Goal: Task Accomplishment & Management: Use online tool/utility

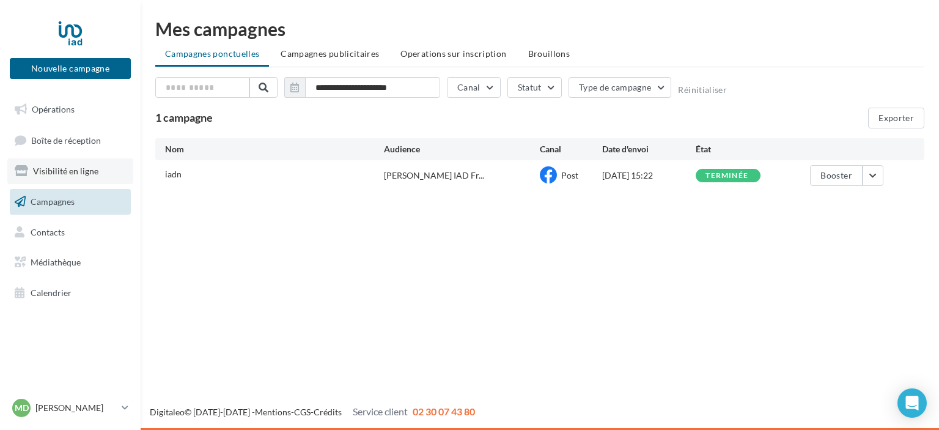
click at [81, 173] on span "Visibilité en ligne" at bounding box center [65, 171] width 65 height 10
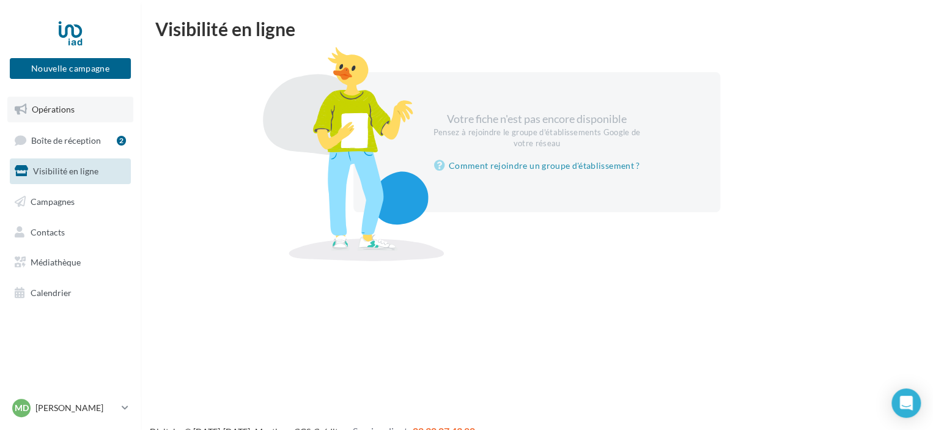
click at [72, 112] on span "Opérations" at bounding box center [53, 109] width 43 height 10
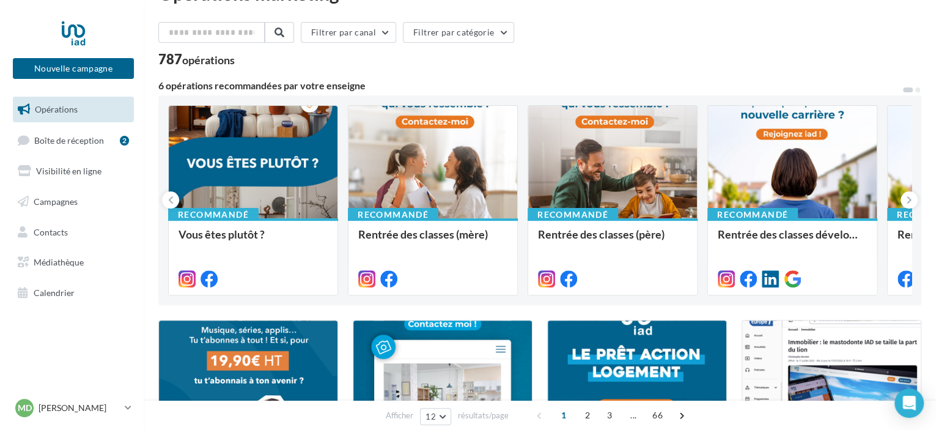
scroll to position [39, 0]
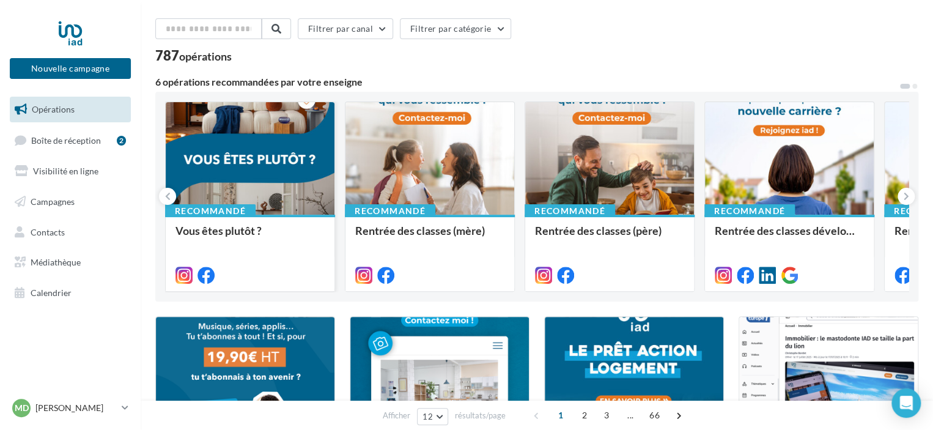
click at [265, 175] on div at bounding box center [250, 159] width 169 height 114
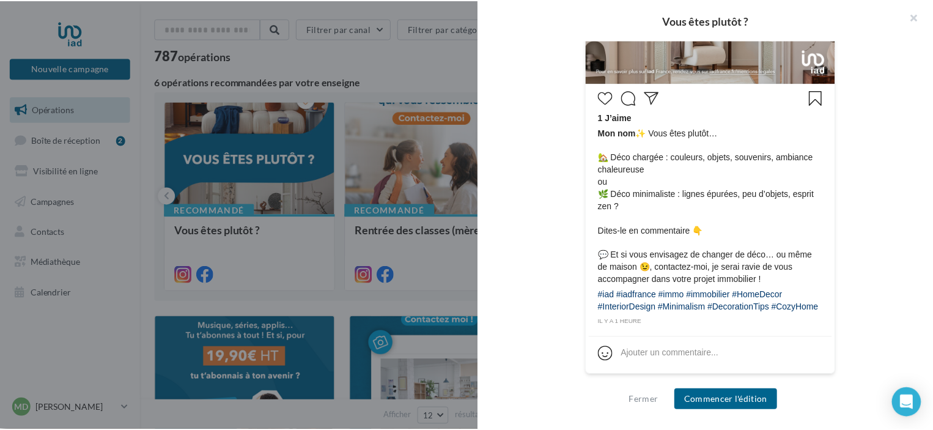
scroll to position [546, 0]
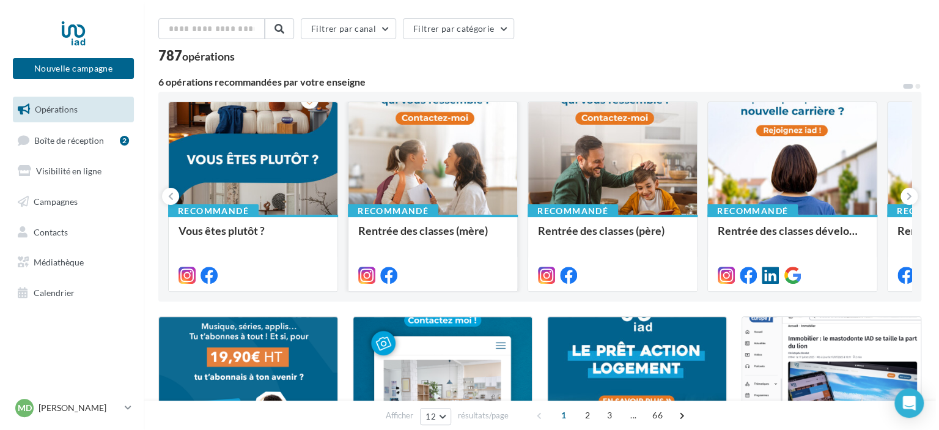
scroll to position [0, 0]
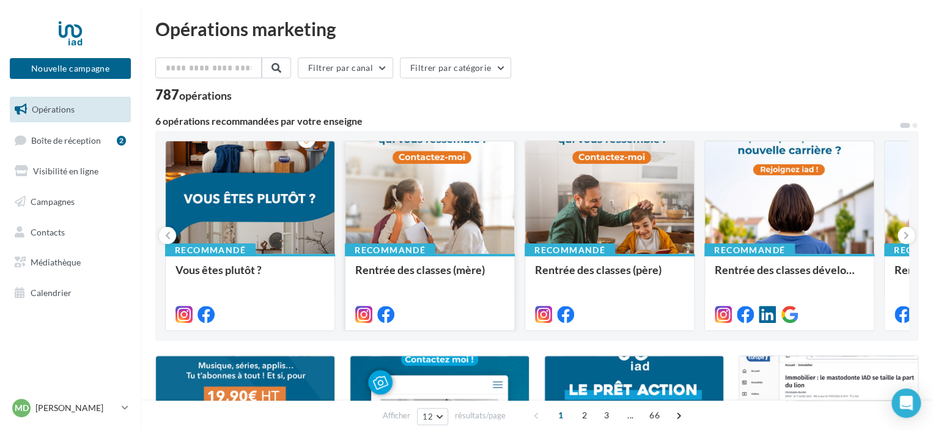
click at [470, 197] on div at bounding box center [429, 198] width 169 height 114
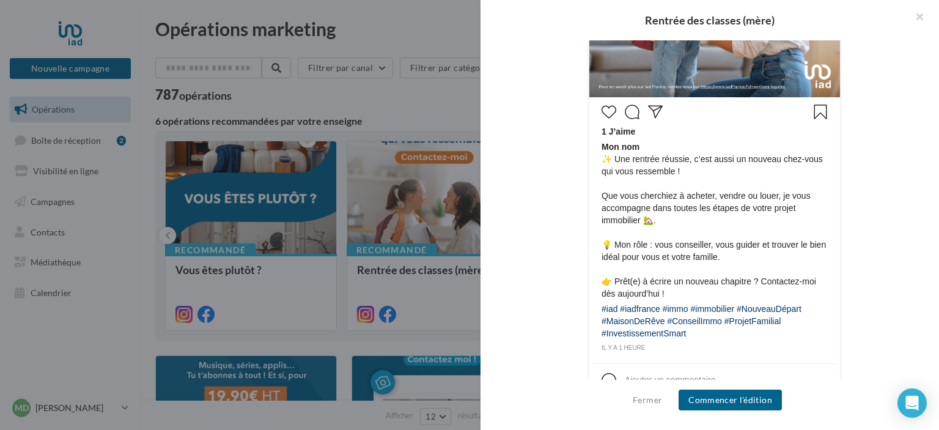
scroll to position [545, 0]
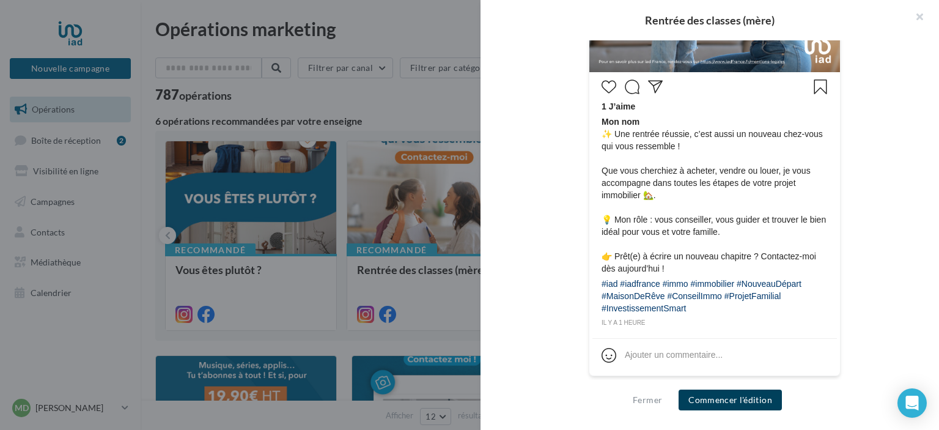
drag, startPoint x: 713, startPoint y: 399, endPoint x: 706, endPoint y: 345, distance: 53.6
click at [706, 345] on div "Rentrée des classes (mère) Description Non renseignée Instagram Nouvelle com In…" at bounding box center [709, 215] width 458 height 430
click at [734, 397] on button "Commencer l'édition" at bounding box center [730, 399] width 103 height 21
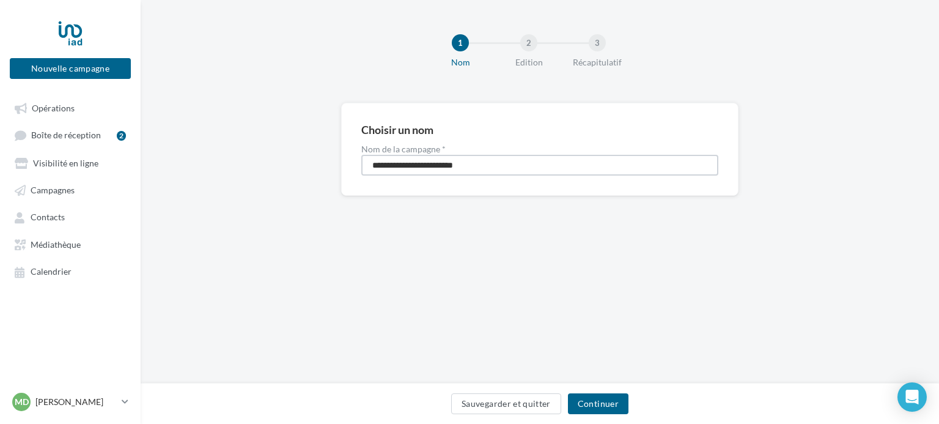
click at [494, 164] on input "**********" at bounding box center [539, 165] width 357 height 21
type input "**********"
click at [600, 398] on button "Continuer" at bounding box center [598, 403] width 61 height 21
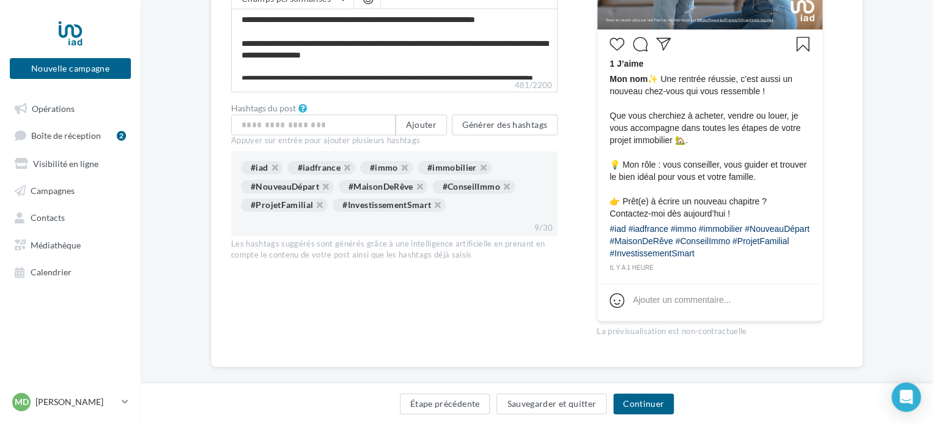
scroll to position [457, 0]
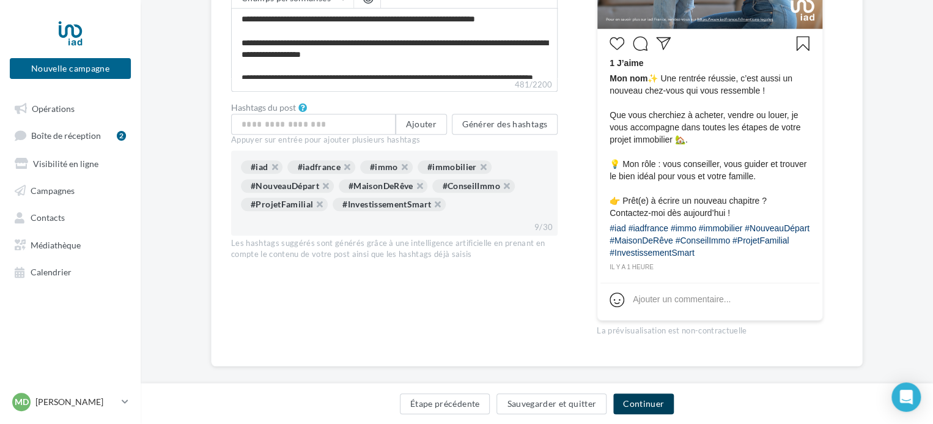
click at [630, 402] on button "Continuer" at bounding box center [643, 403] width 61 height 21
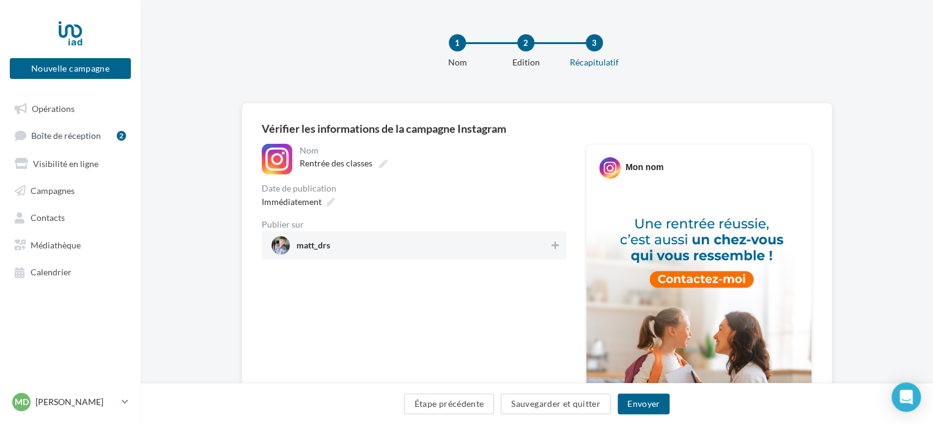
click at [455, 42] on div "1" at bounding box center [457, 42] width 17 height 17
click at [407, 413] on button "Étape précédente" at bounding box center [449, 403] width 90 height 21
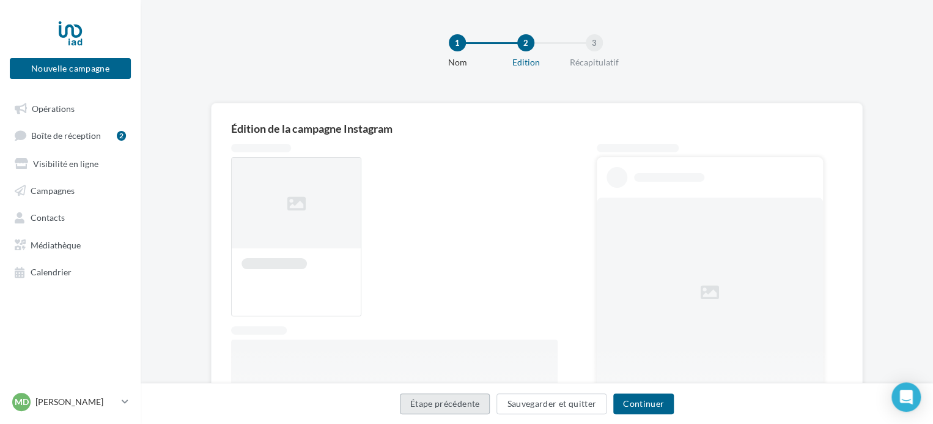
click at [418, 407] on button "Étape précédente" at bounding box center [445, 403] width 90 height 21
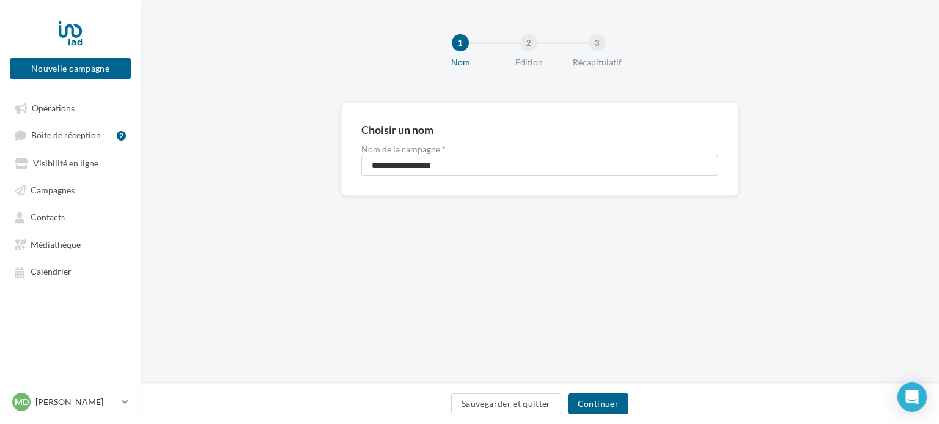
drag, startPoint x: 153, startPoint y: 6, endPoint x: 243, endPoint y: 43, distance: 97.3
click at [243, 43] on div "1 Nom 2 Edition 3 Récapitulatif" at bounding box center [559, 56] width 798 height 73
click at [598, 400] on button "Continuer" at bounding box center [598, 403] width 61 height 21
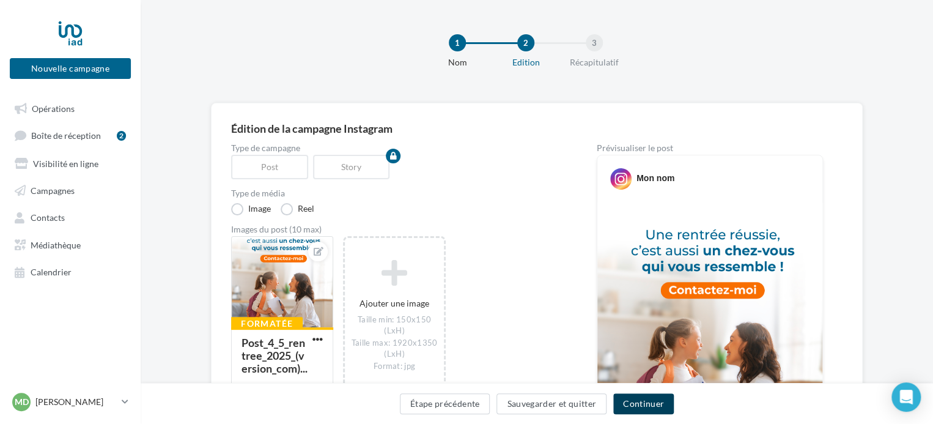
click at [636, 403] on button "Continuer" at bounding box center [643, 403] width 61 height 21
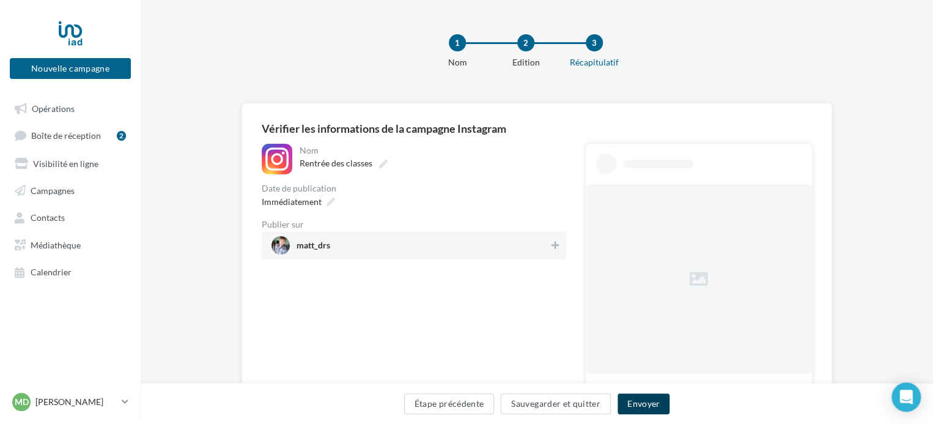
click at [636, 403] on button "Envoyer" at bounding box center [643, 403] width 52 height 21
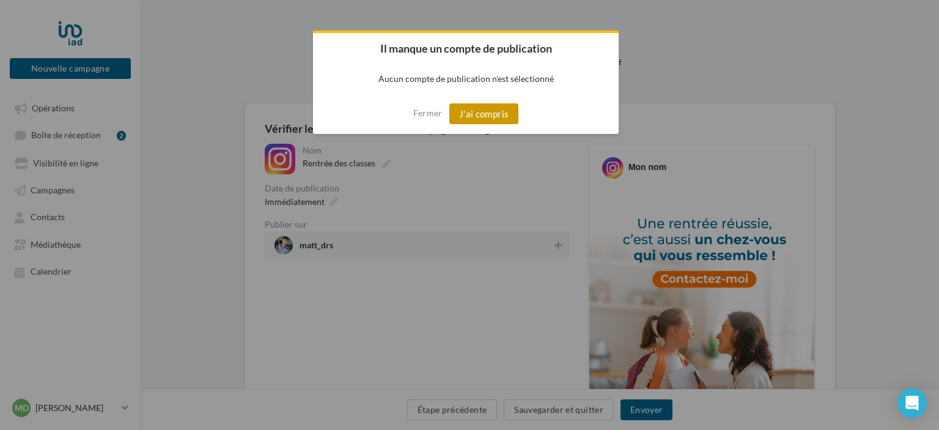
click at [487, 112] on button "J'ai compris" at bounding box center [484, 113] width 70 height 21
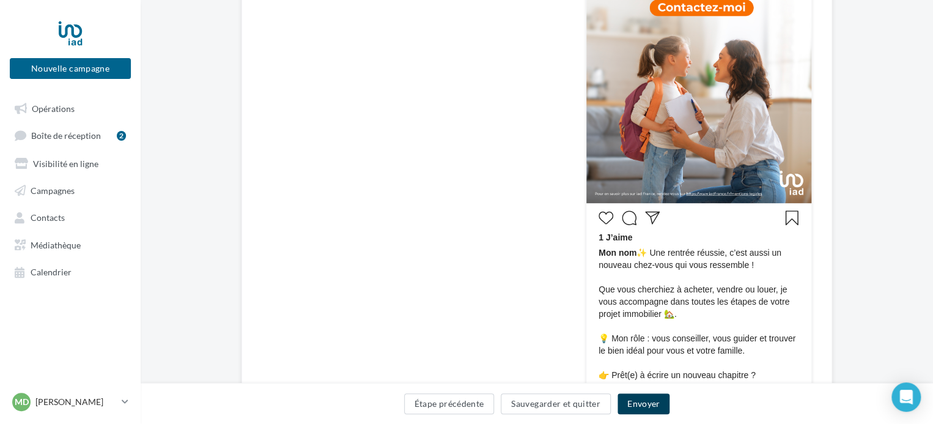
scroll to position [460, 0]
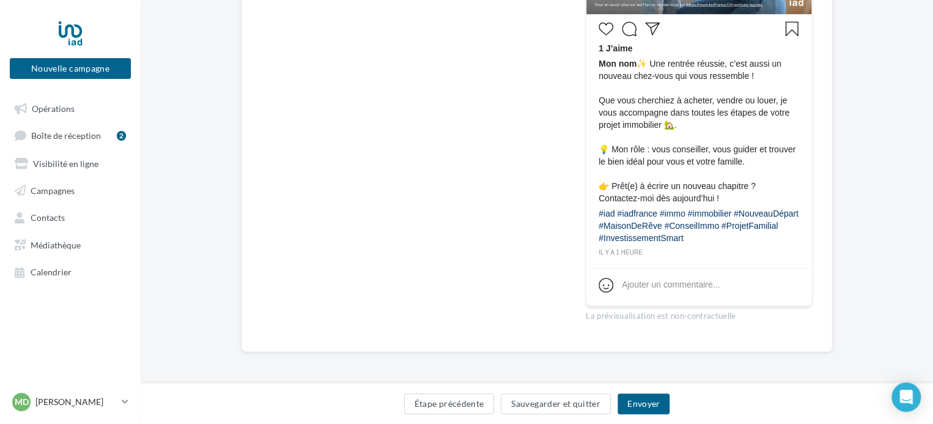
click at [651, 391] on div "Étape précédente Sauvegarder et quitter Envoyer" at bounding box center [537, 403] width 792 height 41
click at [639, 402] on button "Envoyer" at bounding box center [643, 403] width 52 height 21
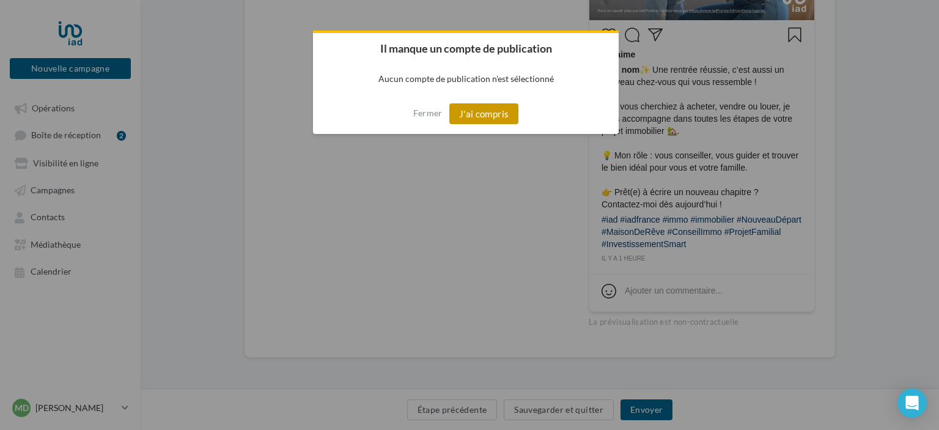
click at [500, 118] on button "J'ai compris" at bounding box center [484, 113] width 70 height 21
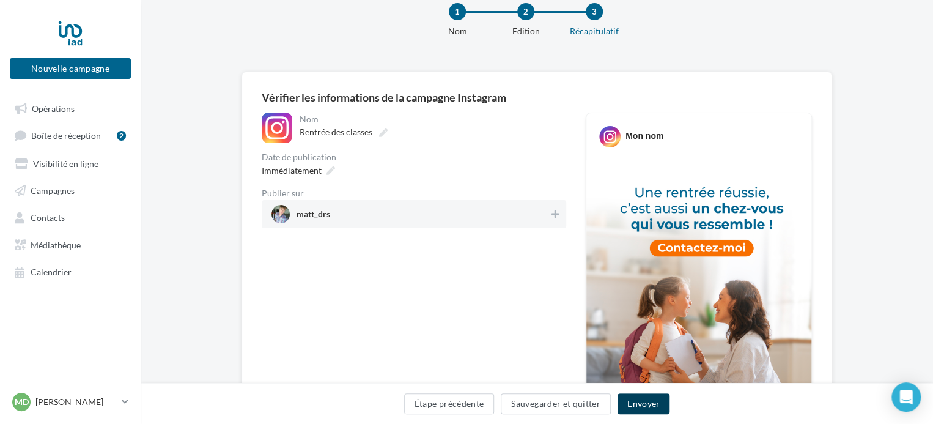
scroll to position [31, 0]
click at [408, 216] on span "matt_drs" at bounding box center [410, 214] width 278 height 18
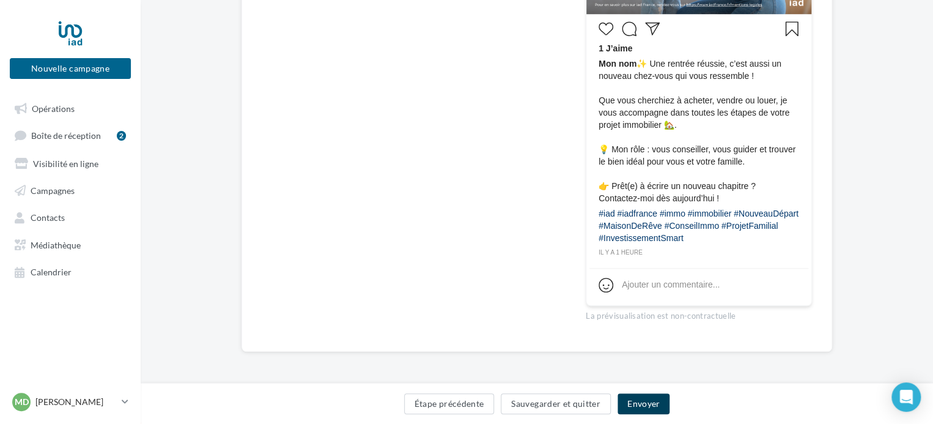
click at [651, 400] on button "Envoyer" at bounding box center [643, 403] width 52 height 21
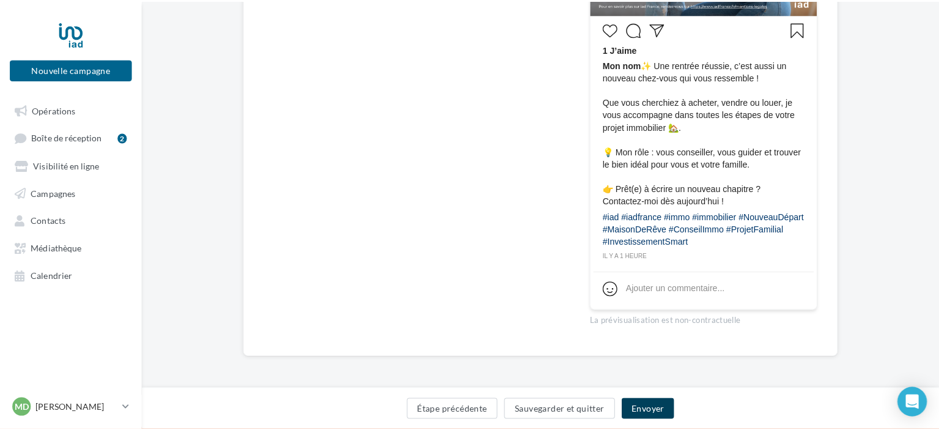
scroll to position [454, 0]
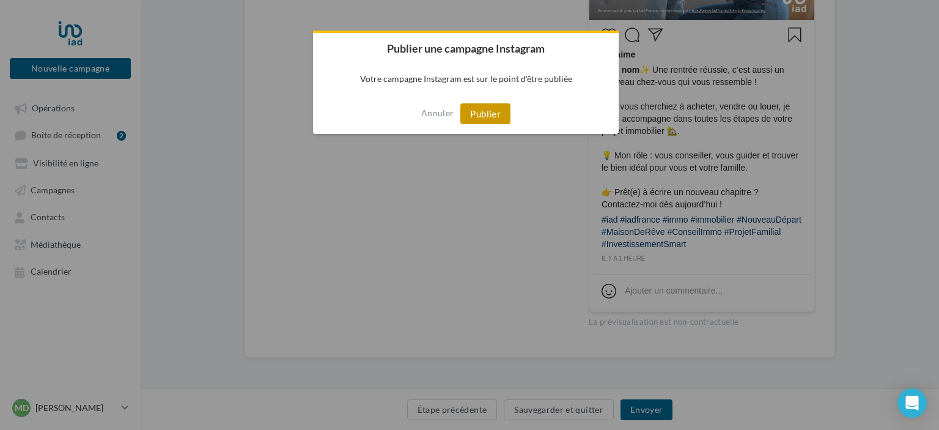
click at [483, 122] on button "Publier" at bounding box center [485, 113] width 50 height 21
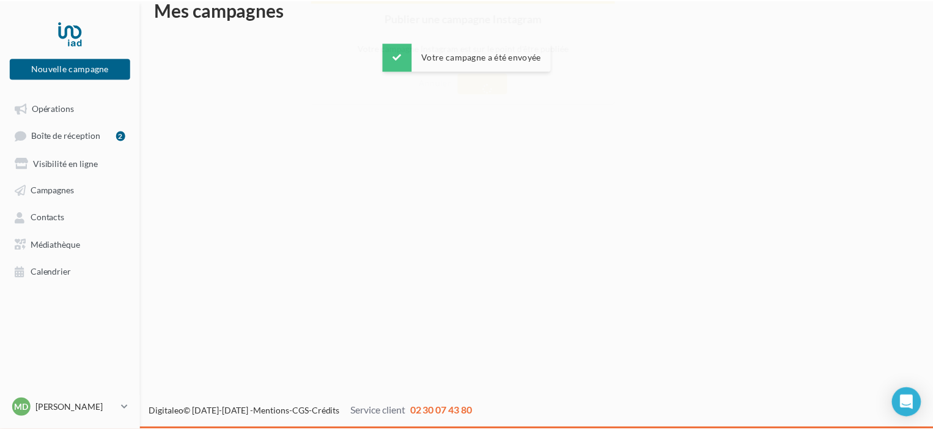
scroll to position [20, 0]
